Goal: Information Seeking & Learning: Learn about a topic

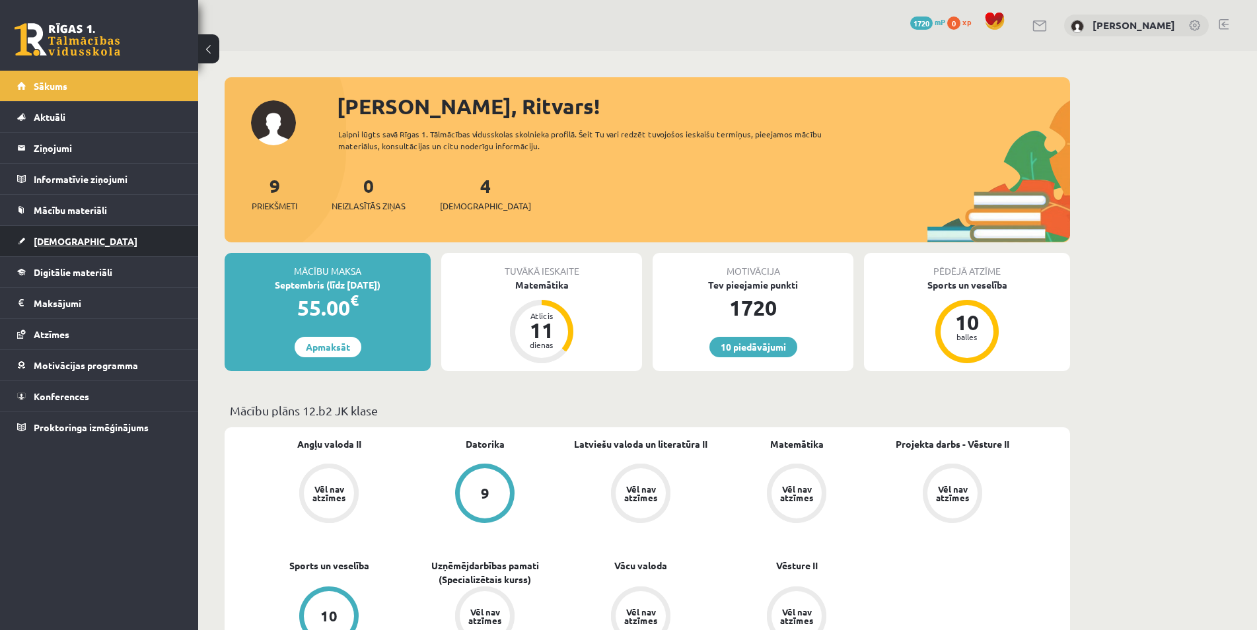
click at [88, 238] on link "[DEMOGRAPHIC_DATA]" at bounding box center [99, 241] width 165 height 30
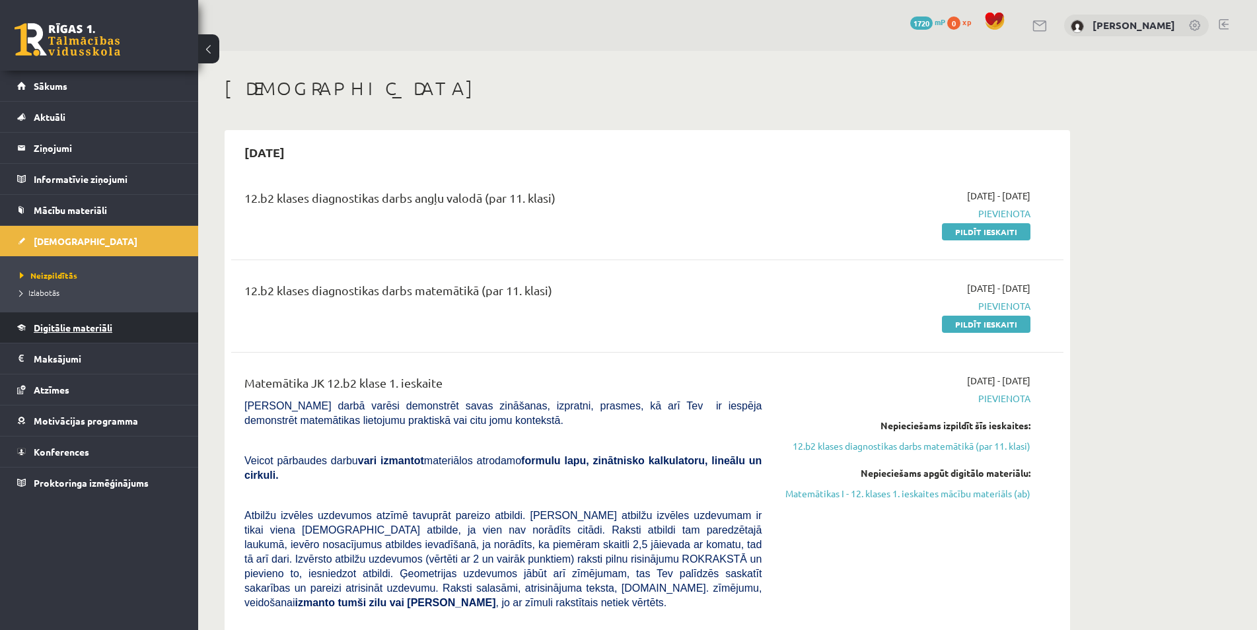
click at [90, 333] on link "Digitālie materiāli" at bounding box center [99, 328] width 165 height 30
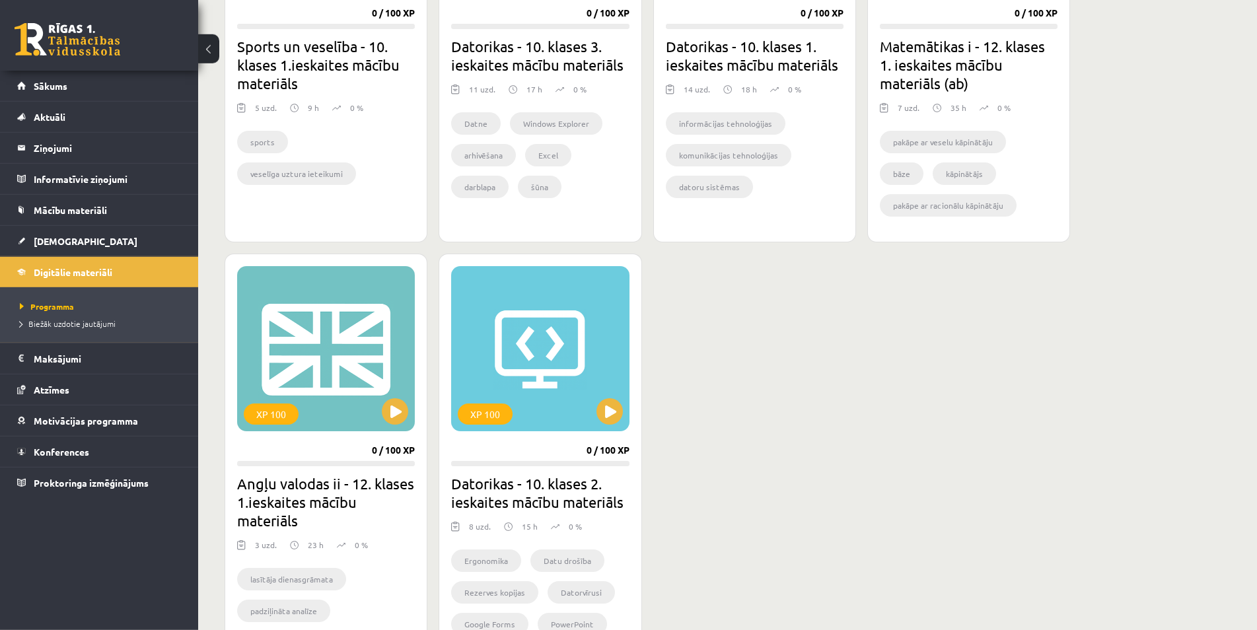
scroll to position [1011, 0]
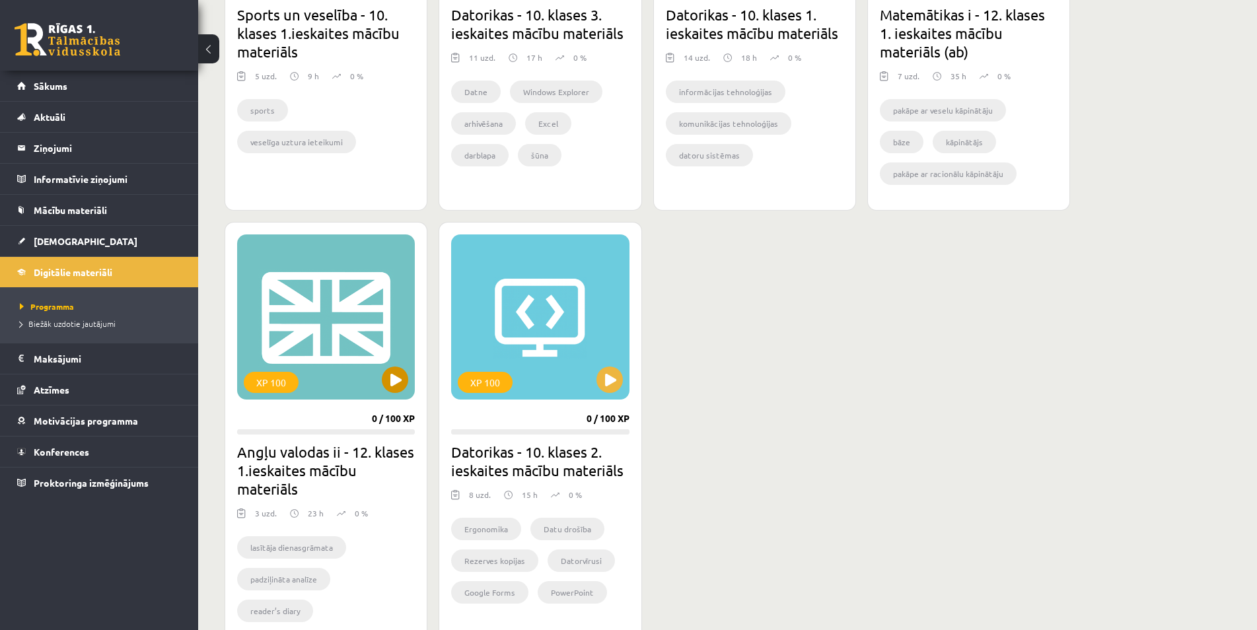
click at [362, 375] on div "XP 100" at bounding box center [326, 317] width 178 height 165
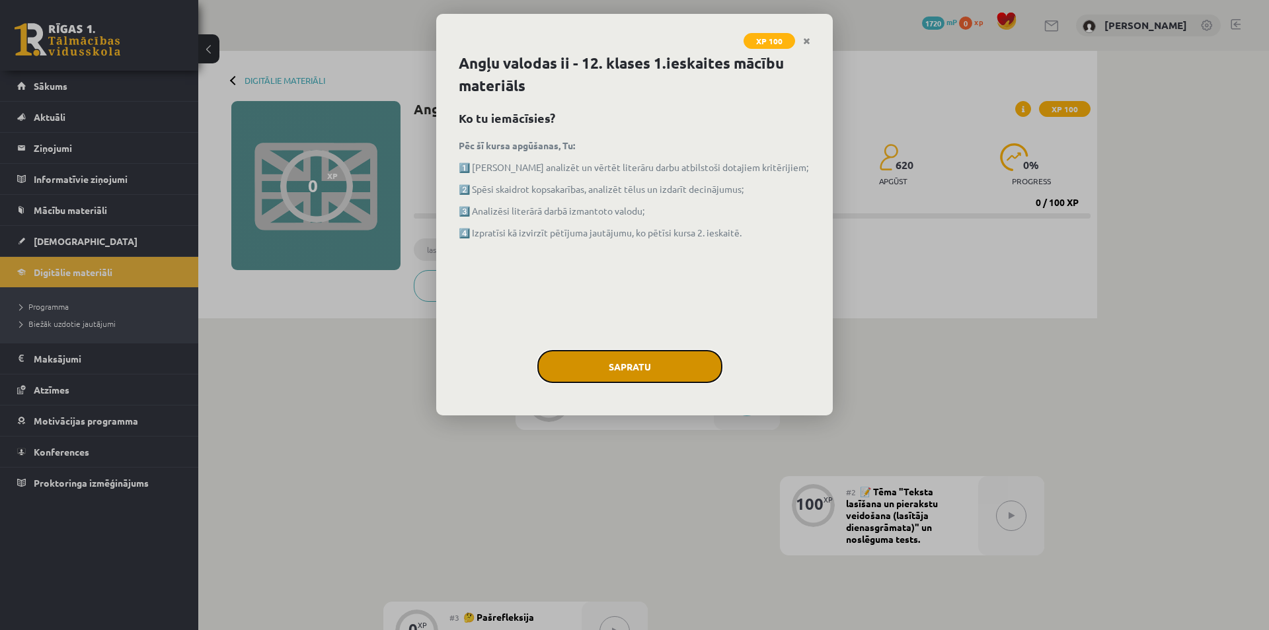
click at [626, 375] on button "Sapratu" at bounding box center [629, 366] width 185 height 33
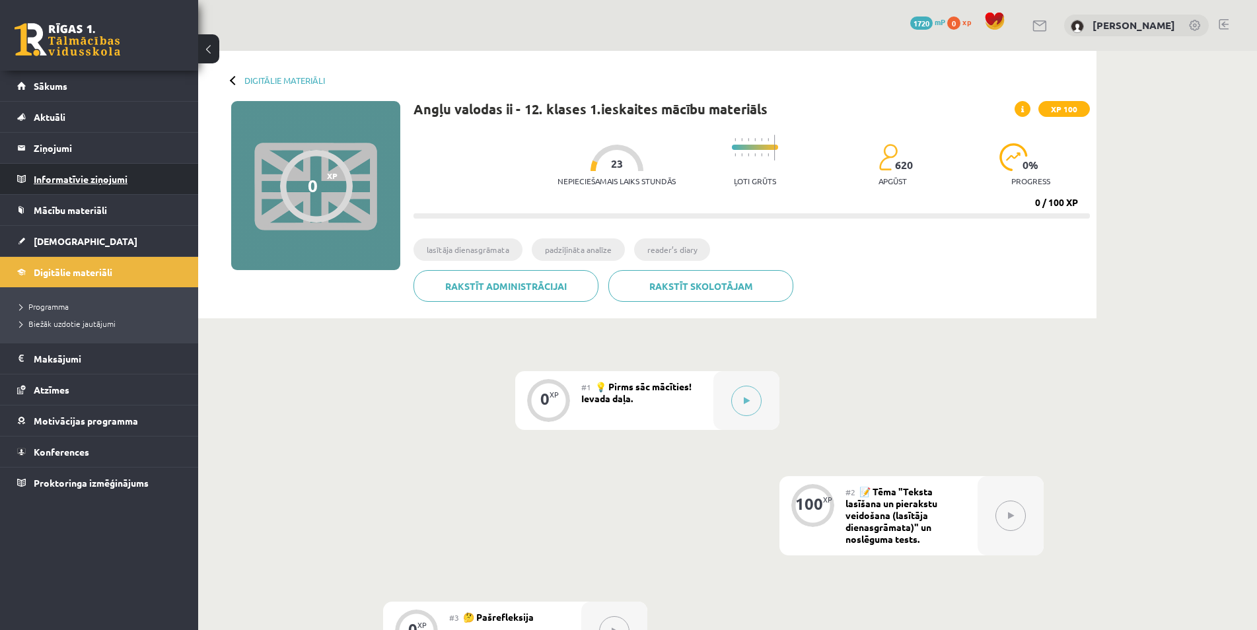
click at [93, 181] on legend "Informatīvie ziņojumi 0" at bounding box center [108, 179] width 148 height 30
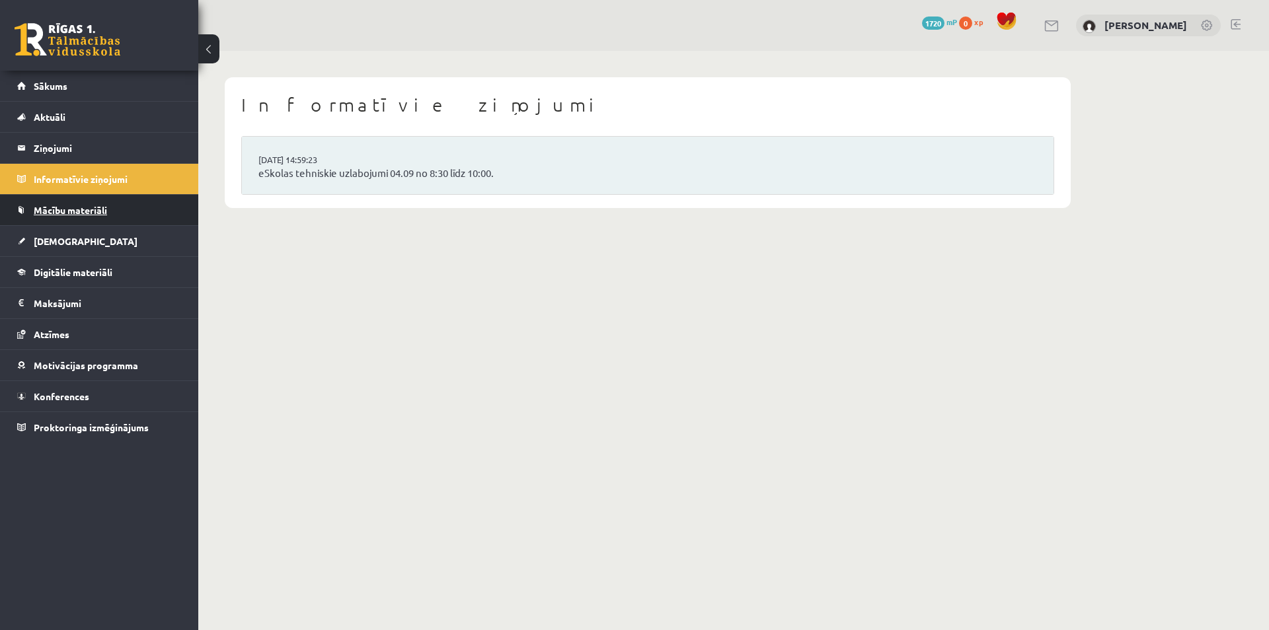
click at [99, 202] on link "Mācību materiāli" at bounding box center [99, 210] width 165 height 30
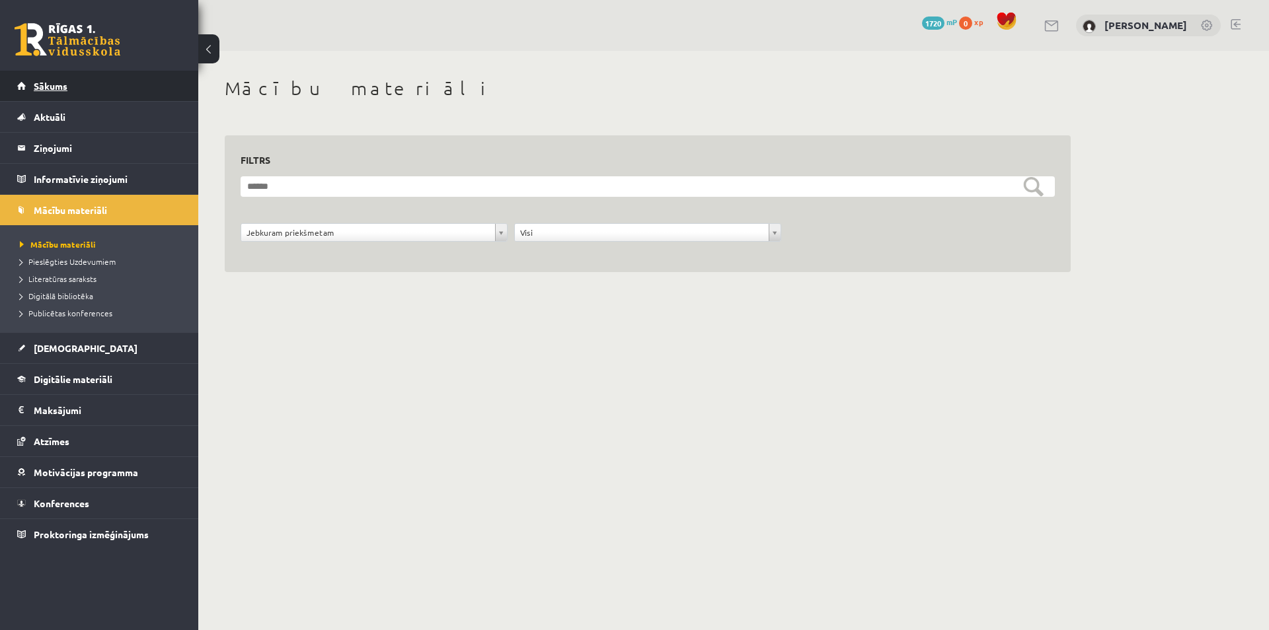
click at [73, 89] on link "Sākums" at bounding box center [99, 86] width 165 height 30
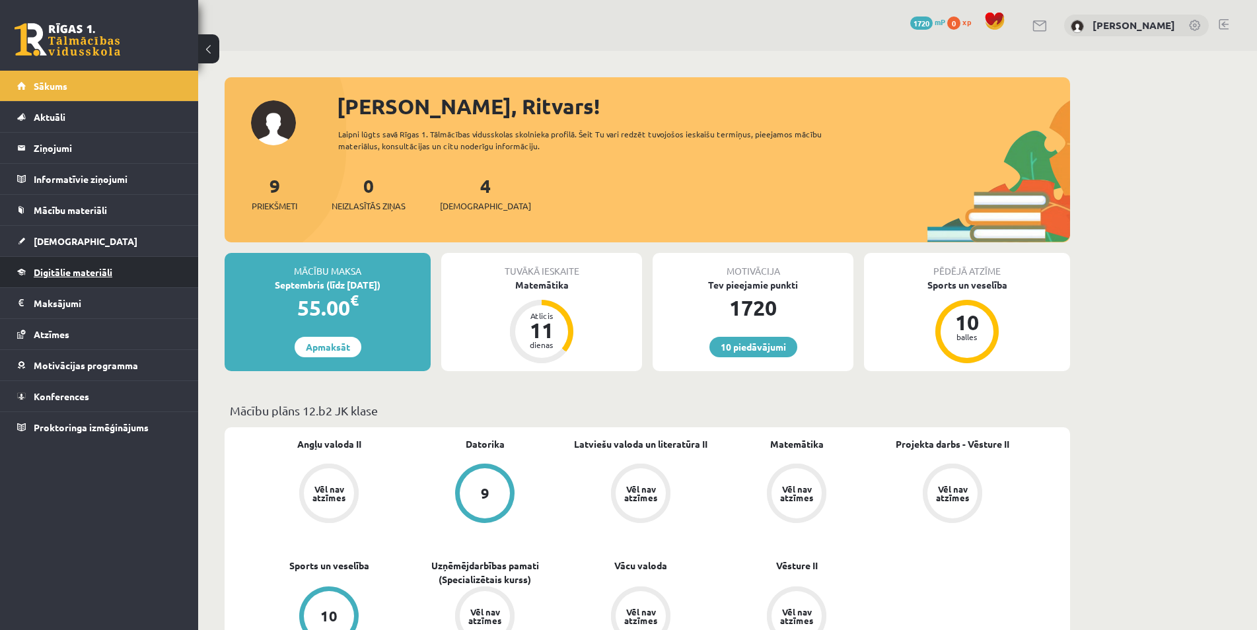
click at [109, 274] on span "Digitālie materiāli" at bounding box center [73, 272] width 79 height 12
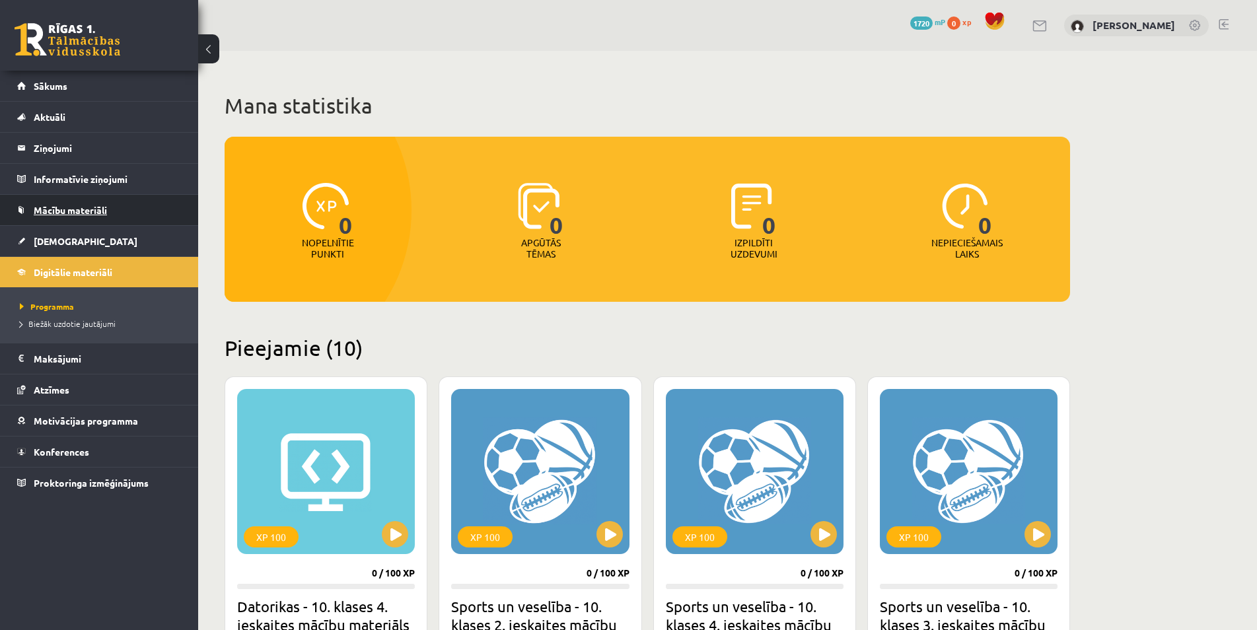
click at [93, 214] on span "Mācību materiāli" at bounding box center [70, 210] width 73 height 12
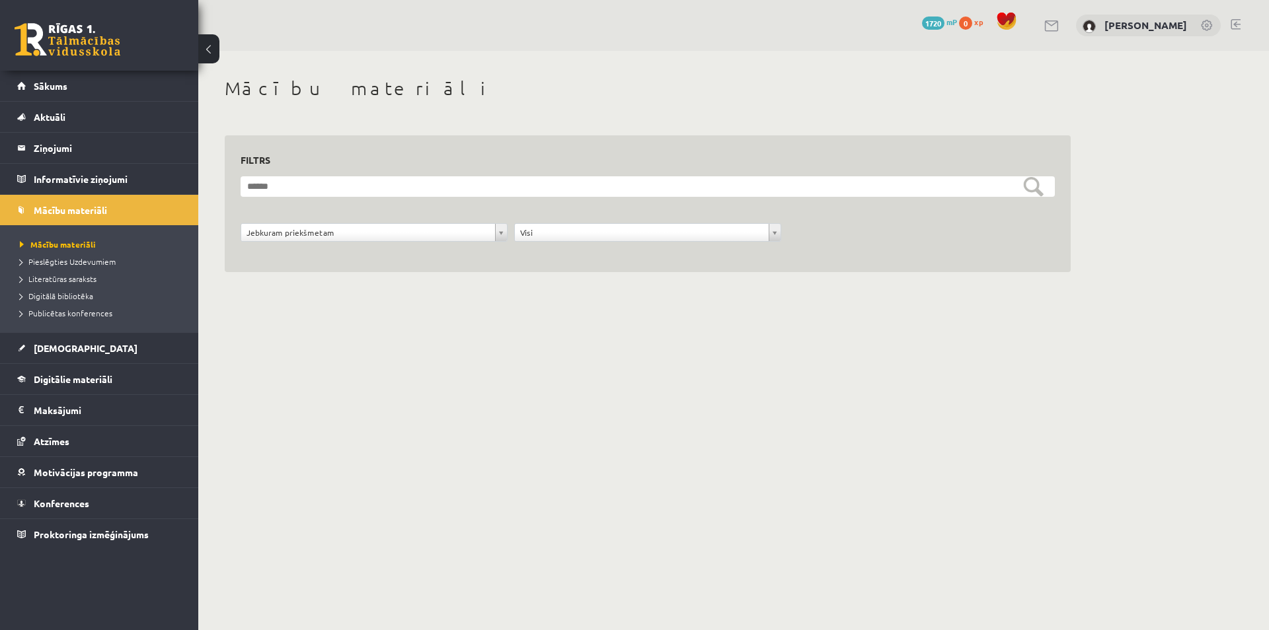
click at [342, 233] on body "10 Dāvanas 1720 mP 0 xp Ritvars Lauva Sākums Aktuāli Kā mācīties eSKOLĀ Kontakt…" at bounding box center [634, 315] width 1269 height 630
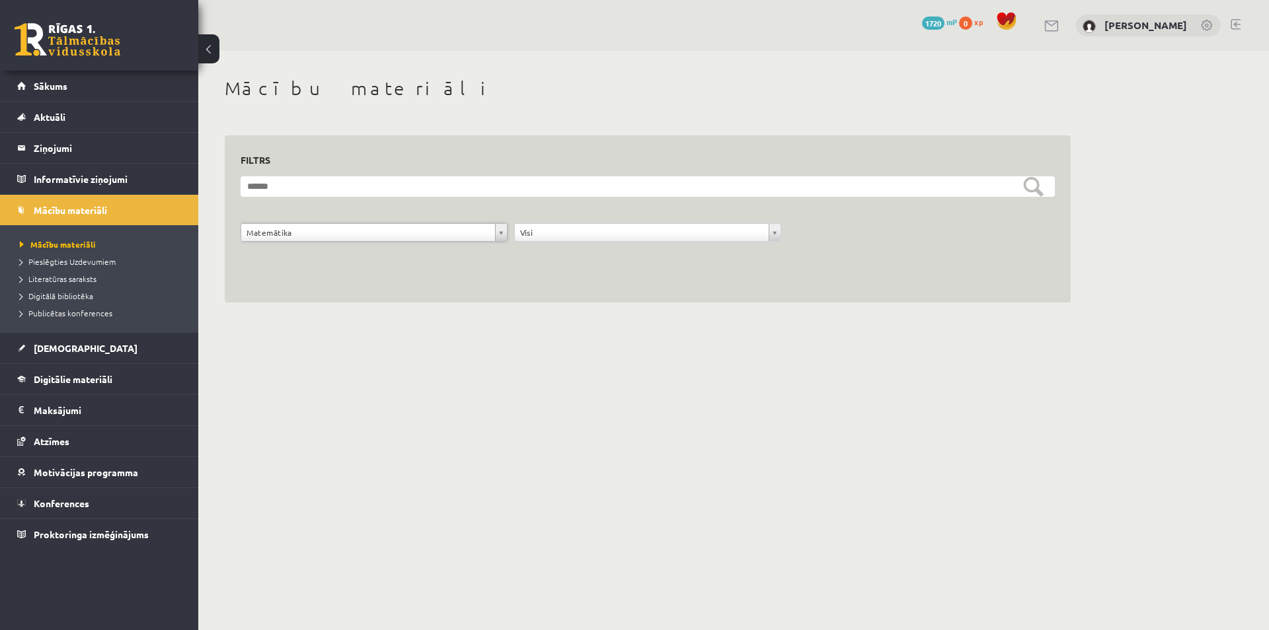
click at [327, 230] on body "10 Dāvanas 1720 mP 0 xp Ritvars Lauva Sākums Aktuāli Kā mācīties eSKOLĀ Kontakt…" at bounding box center [634, 315] width 1269 height 630
click at [83, 246] on span "Mācību materiāli" at bounding box center [58, 244] width 76 height 11
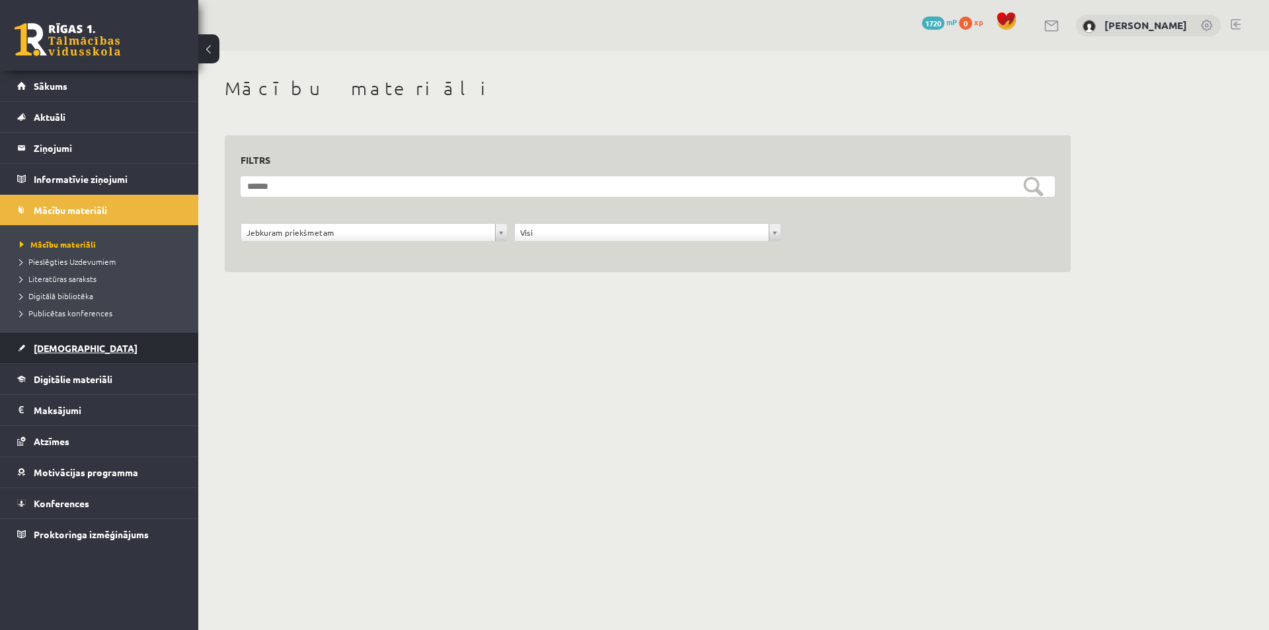
click at [79, 356] on link "[DEMOGRAPHIC_DATA]" at bounding box center [99, 348] width 165 height 30
